Goal: Transaction & Acquisition: Book appointment/travel/reservation

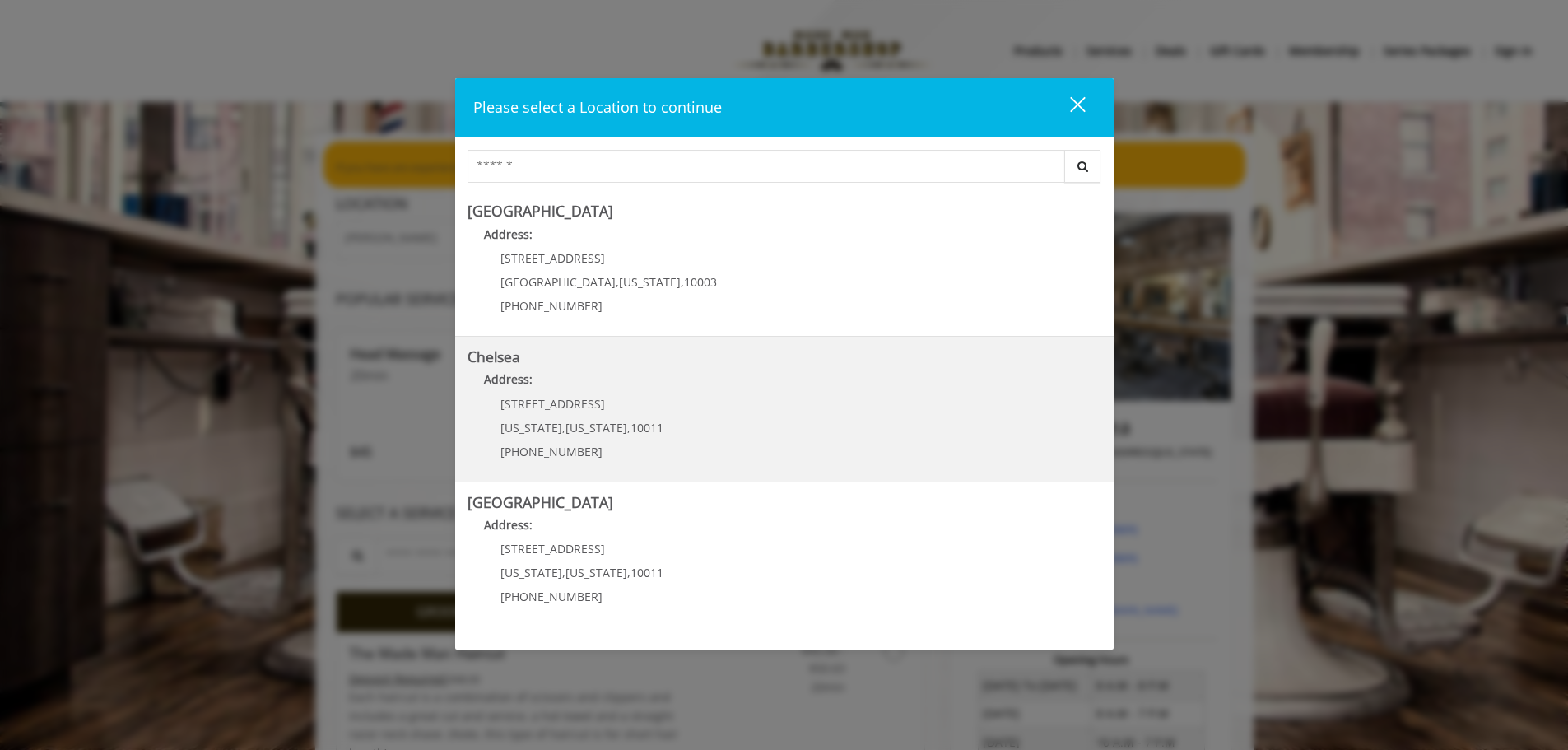
click at [540, 420] on span "[US_STATE]" at bounding box center [532, 428] width 61 height 16
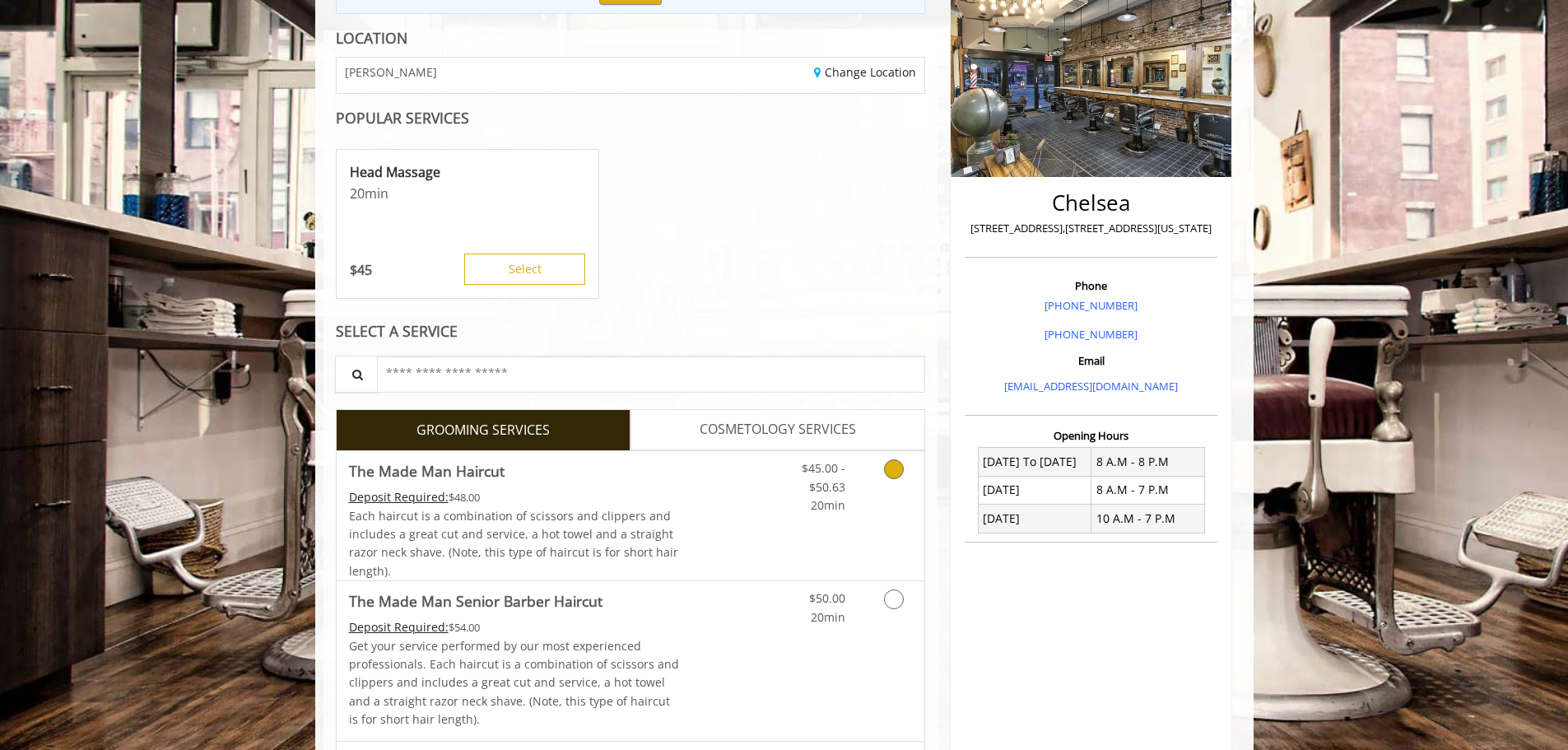
scroll to position [165, 0]
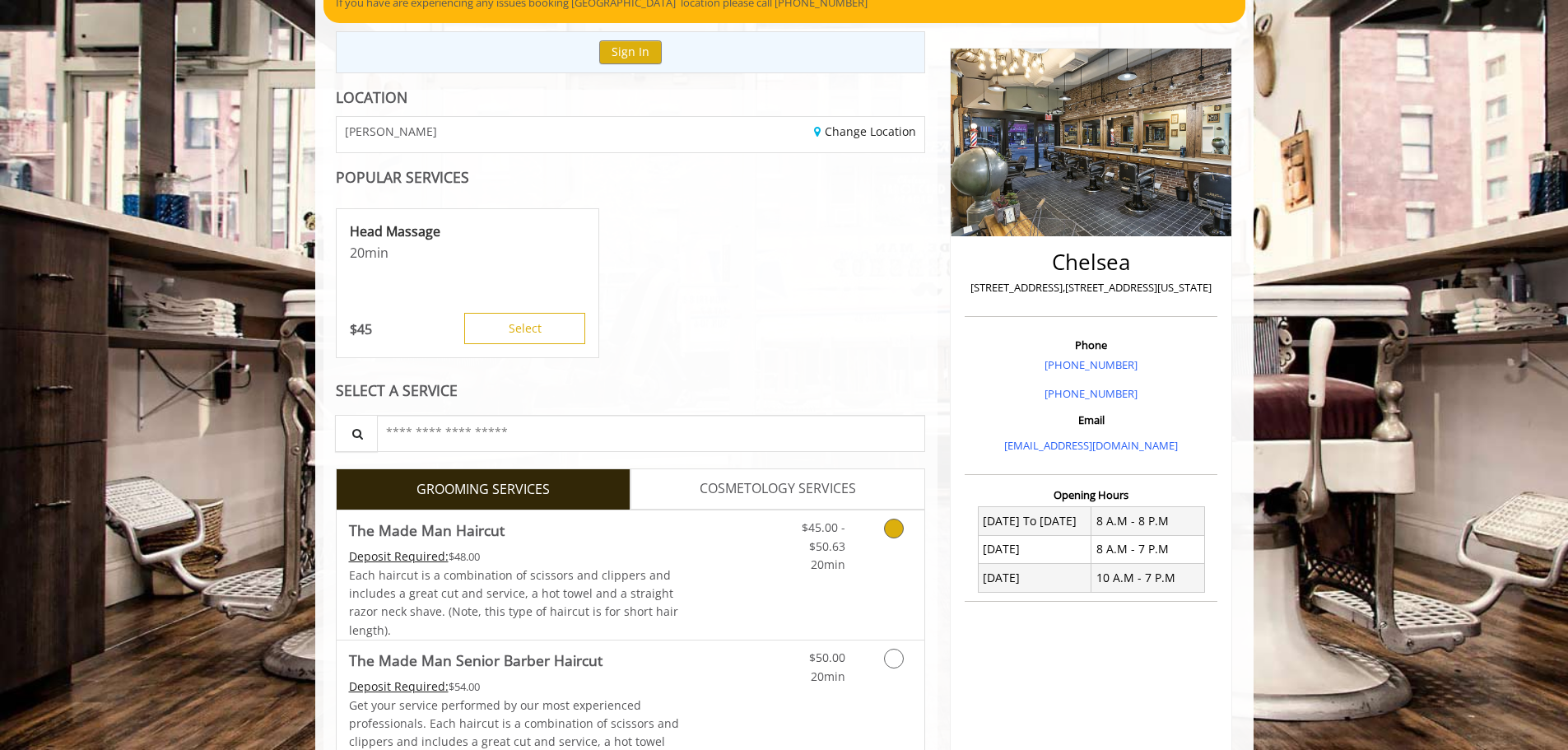
click at [897, 532] on icon "Grooming services" at bounding box center [894, 529] width 20 height 20
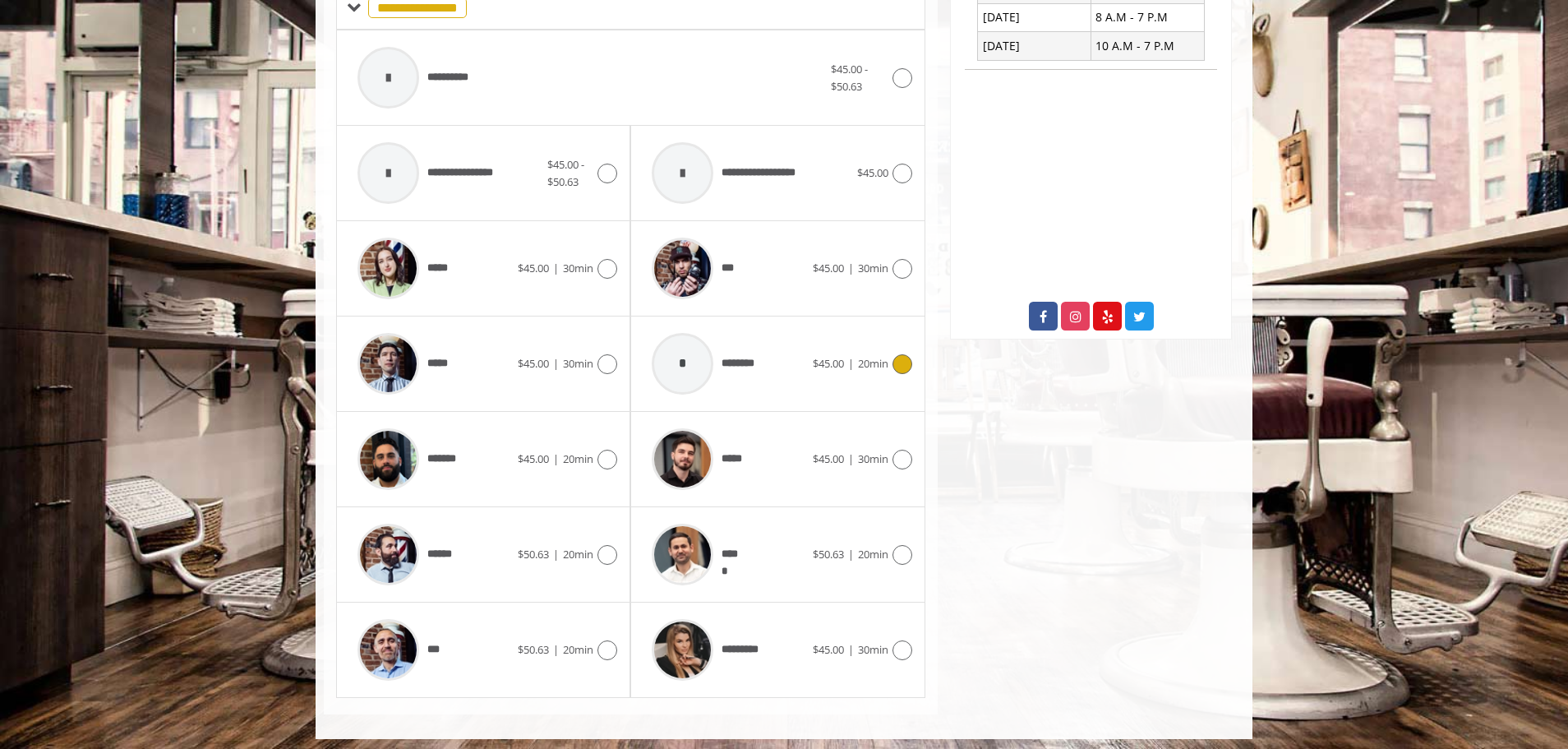
scroll to position [702, 0]
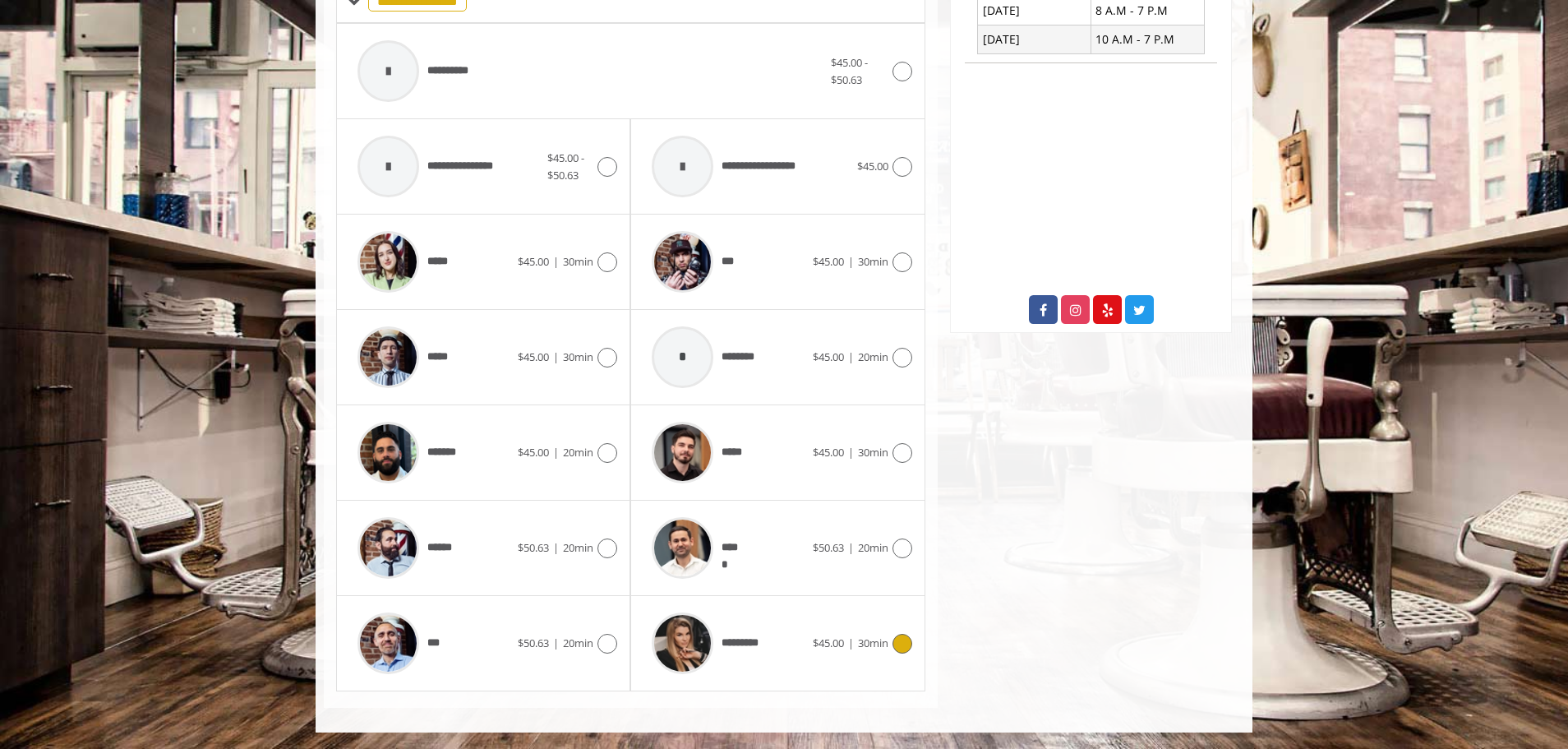
click at [904, 647] on icon at bounding box center [902, 644] width 20 height 20
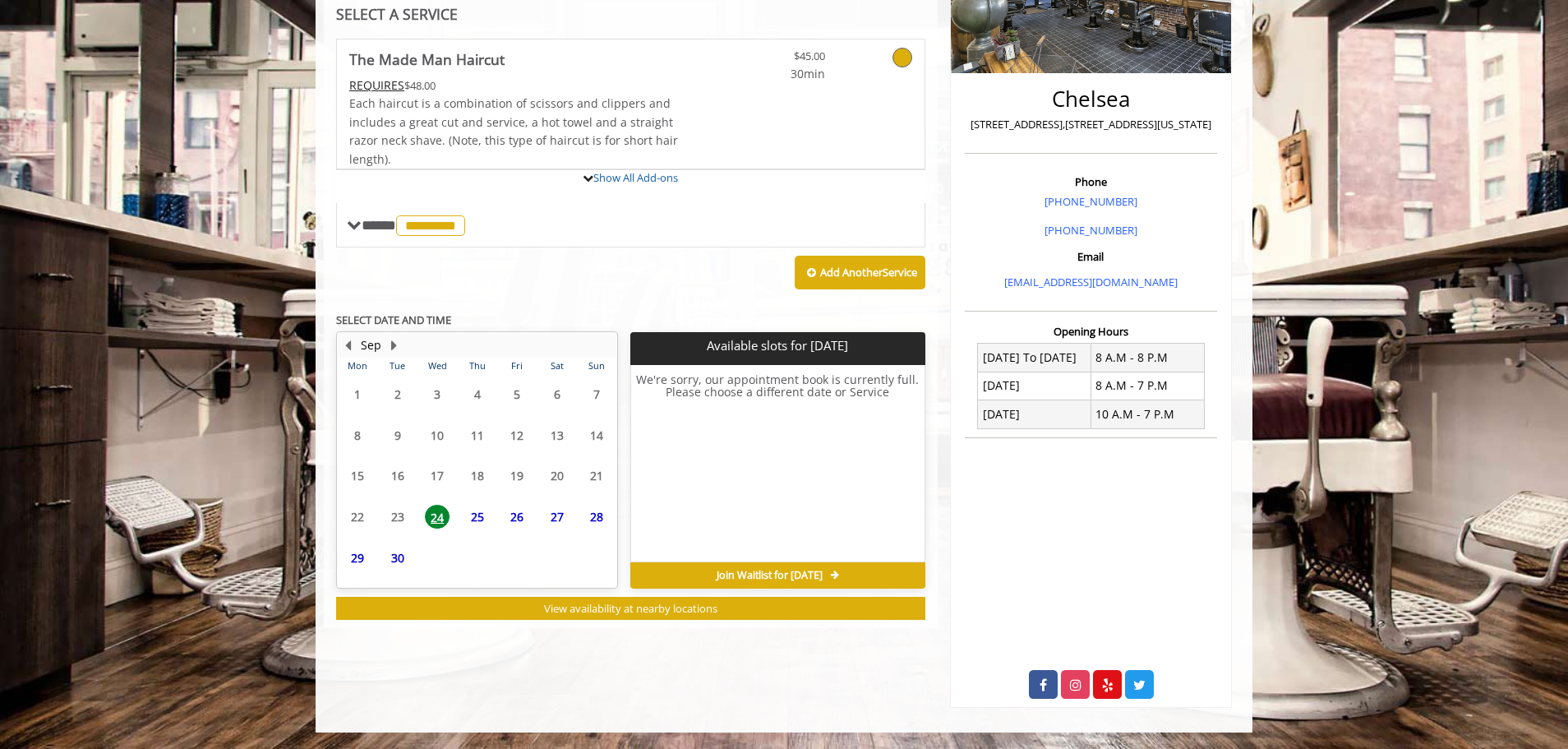
scroll to position [398, 0]
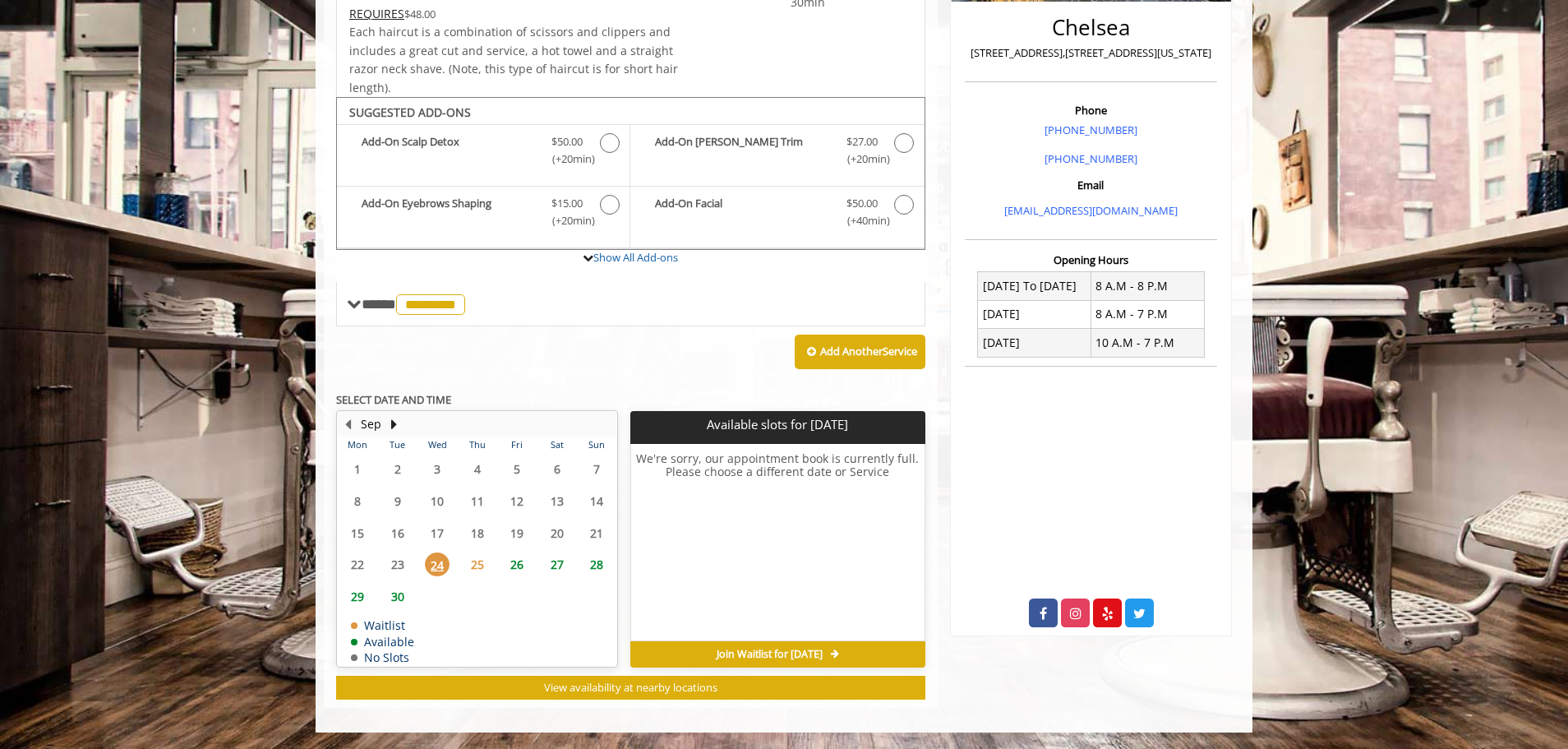
click at [475, 560] on span "25" at bounding box center [477, 565] width 25 height 24
click at [519, 563] on span "26" at bounding box center [517, 565] width 25 height 24
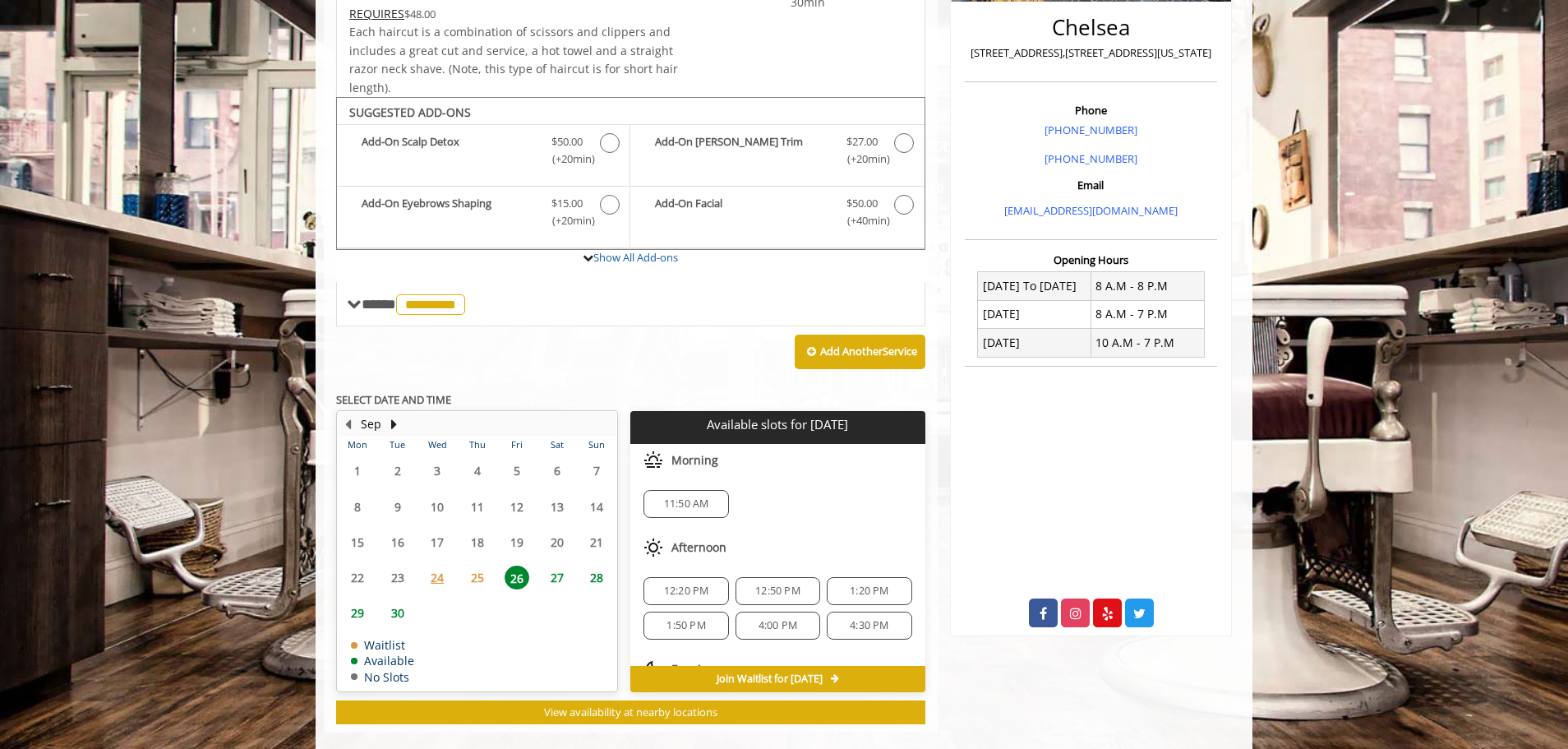
scroll to position [423, 0]
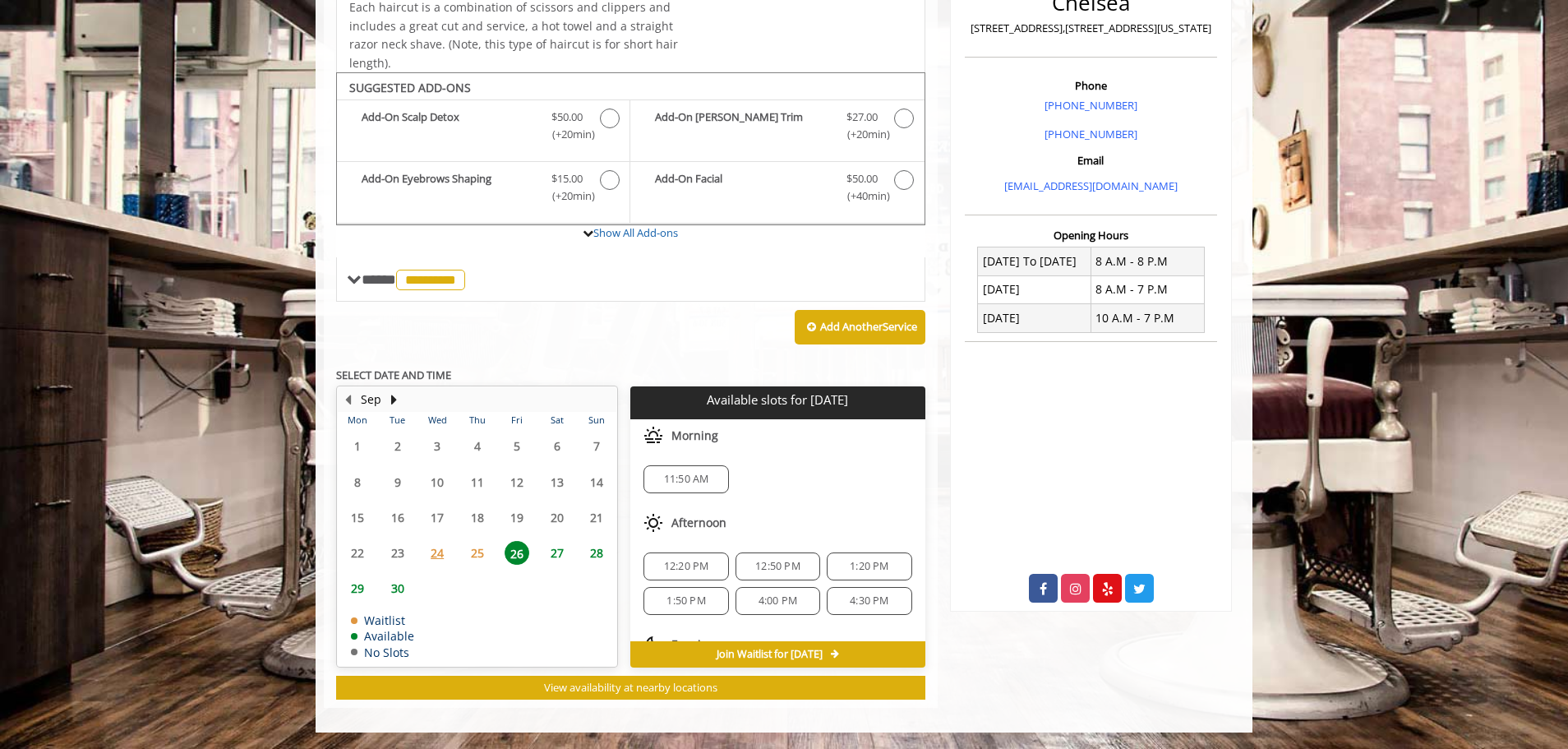
click at [438, 552] on span "24" at bounding box center [437, 553] width 25 height 24
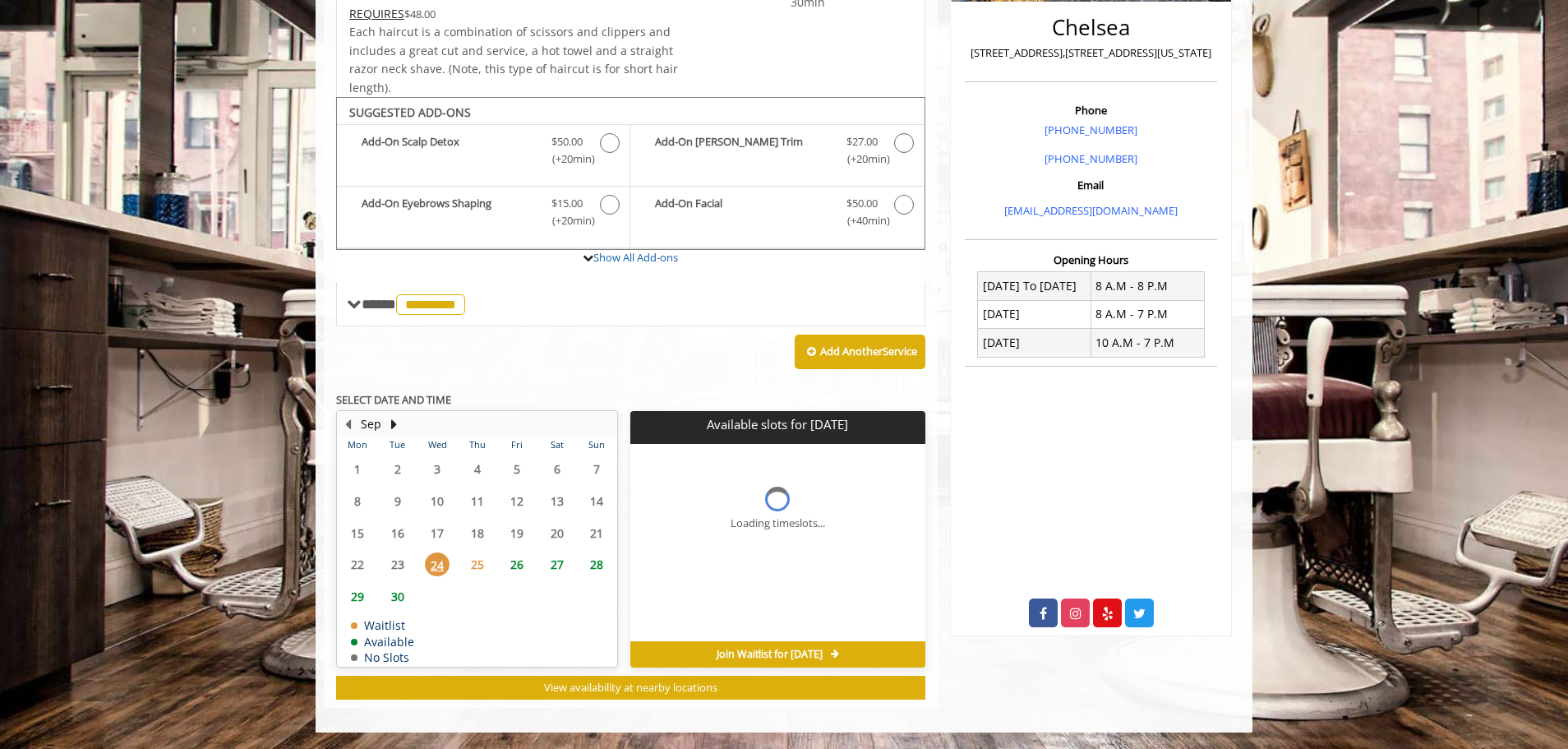
scroll to position [398, 0]
click at [790, 655] on span "Join Waitlist for Wed, Sep 24 2025" at bounding box center [770, 654] width 106 height 13
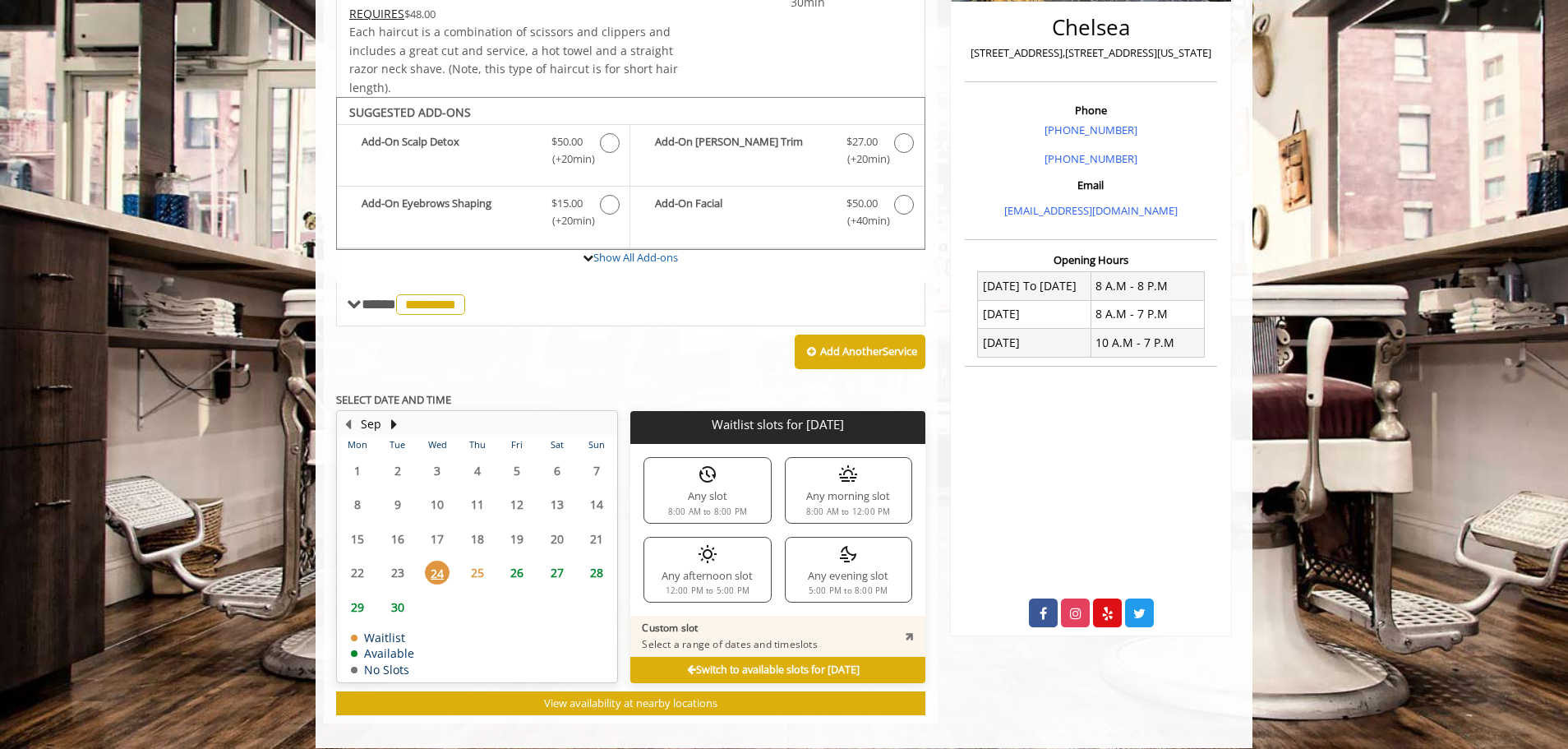
click at [688, 558] on div "Any afternoon slot 12:00 PM to 5:00 PM" at bounding box center [707, 570] width 128 height 65
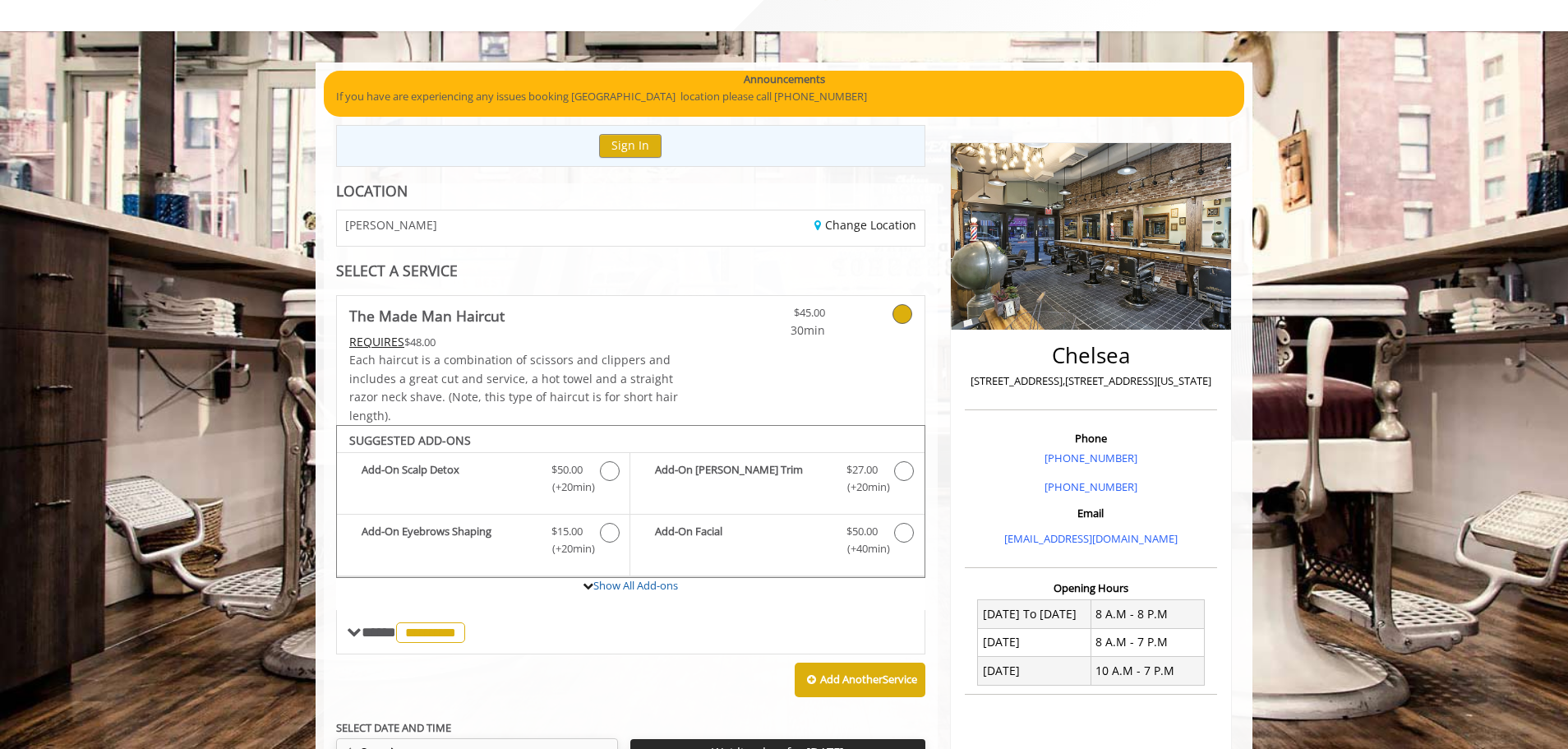
scroll to position [0, 0]
